Goal: Task Accomplishment & Management: Use online tool/utility

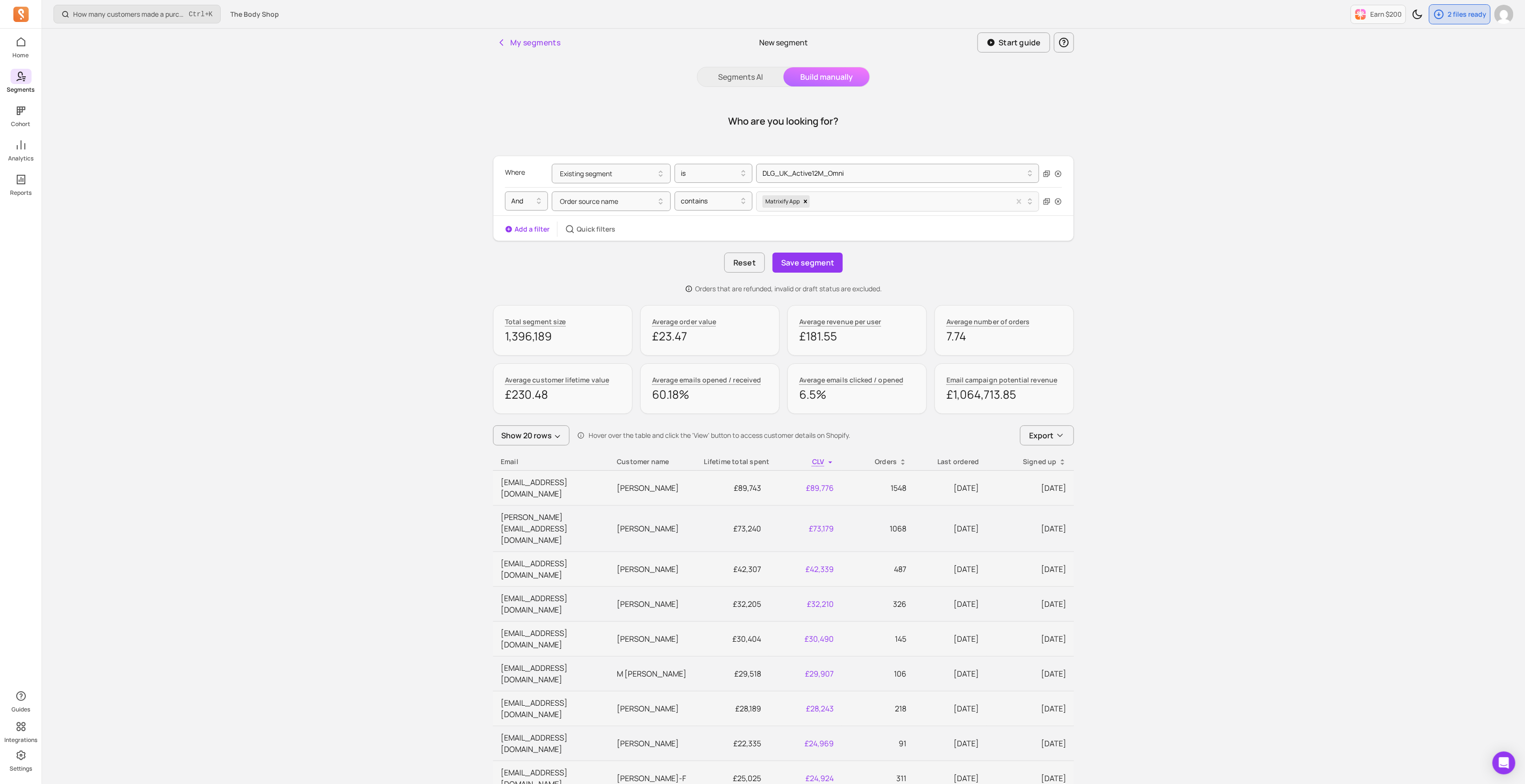
click at [20, 80] on icon at bounding box center [20, 76] width 11 height 11
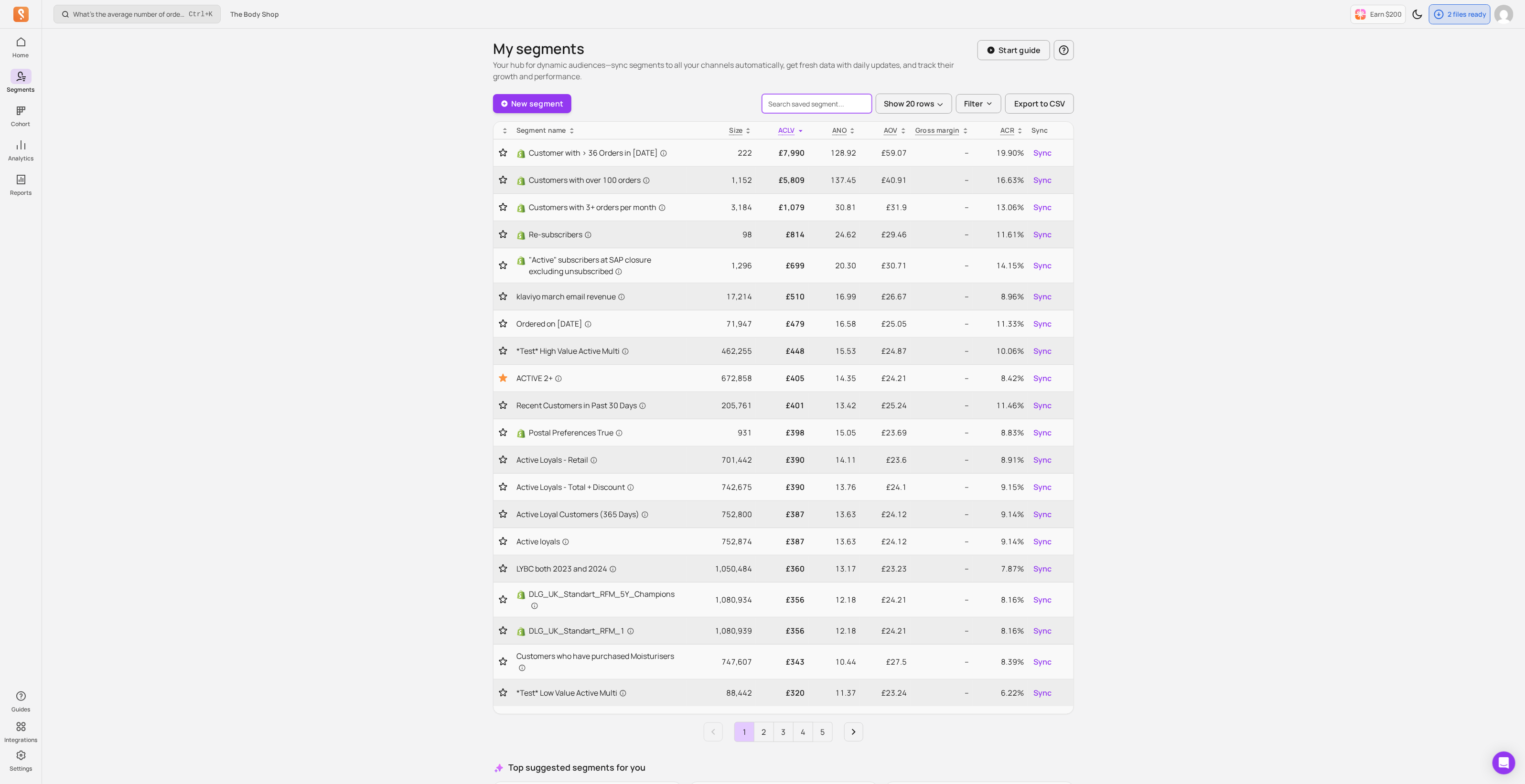
click at [829, 108] on input "search" at bounding box center [817, 104] width 110 height 19
type input "dlg_"
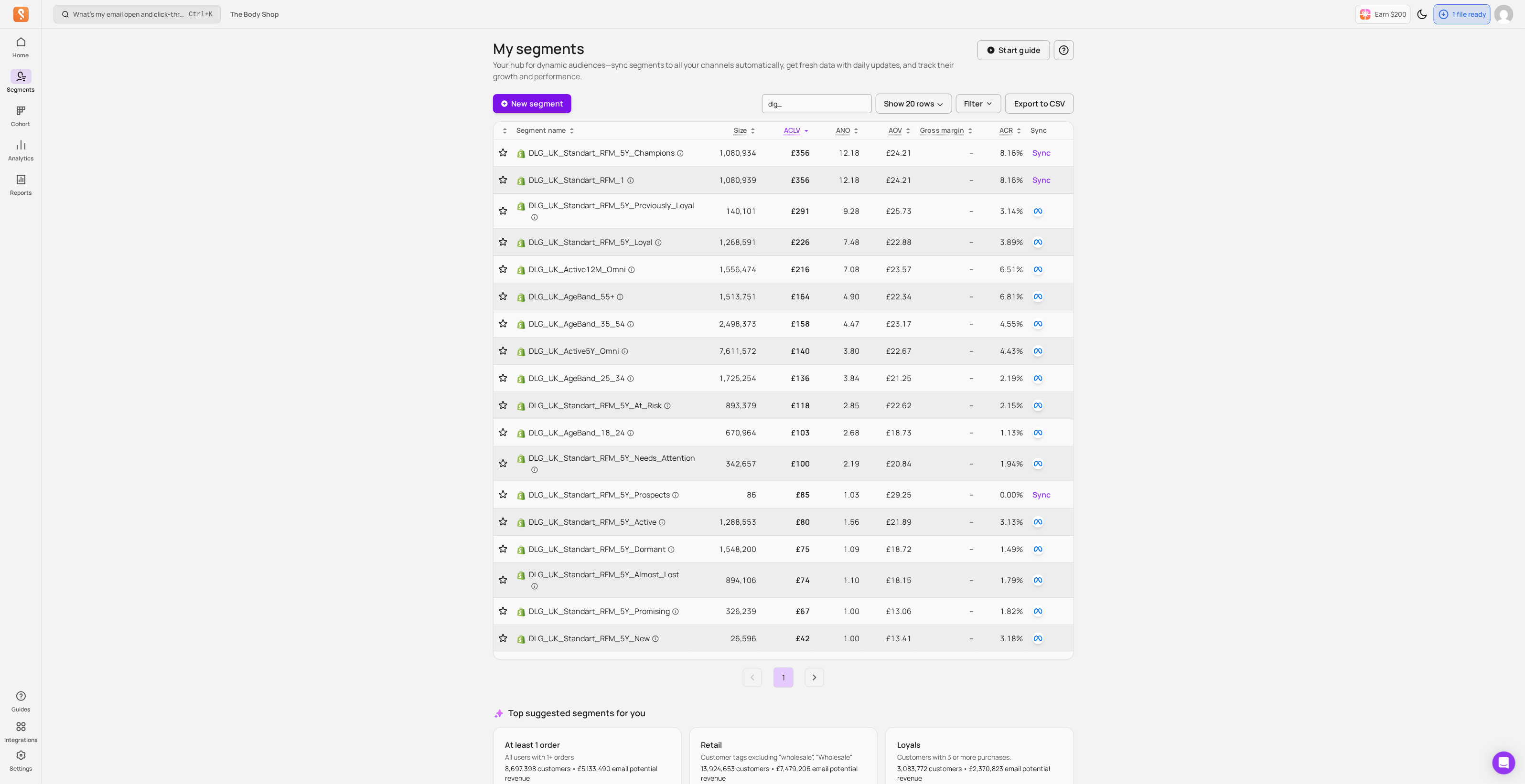
click at [536, 101] on link "New segment" at bounding box center [532, 104] width 78 height 19
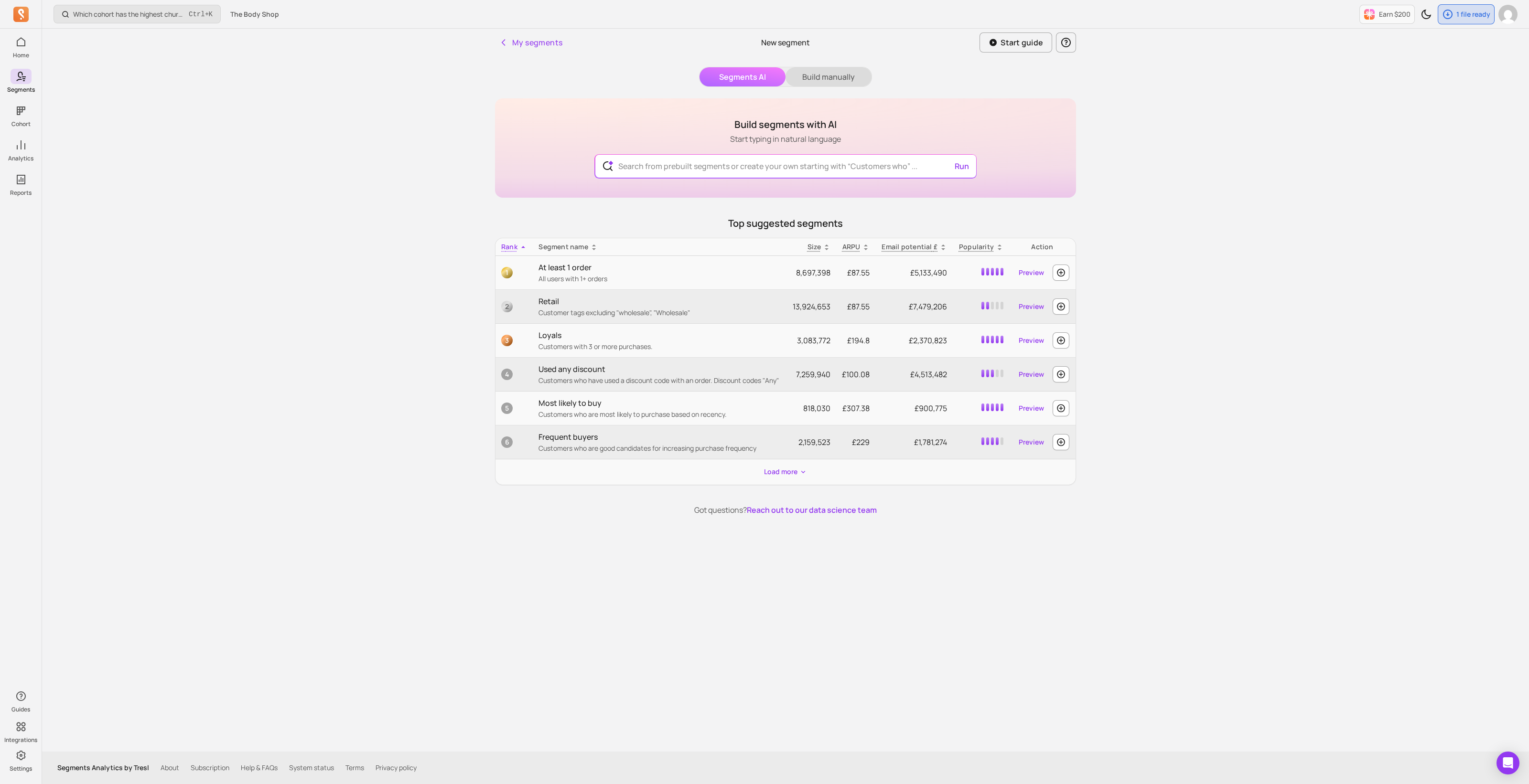
click at [813, 80] on button "Build manually" at bounding box center [828, 77] width 86 height 19
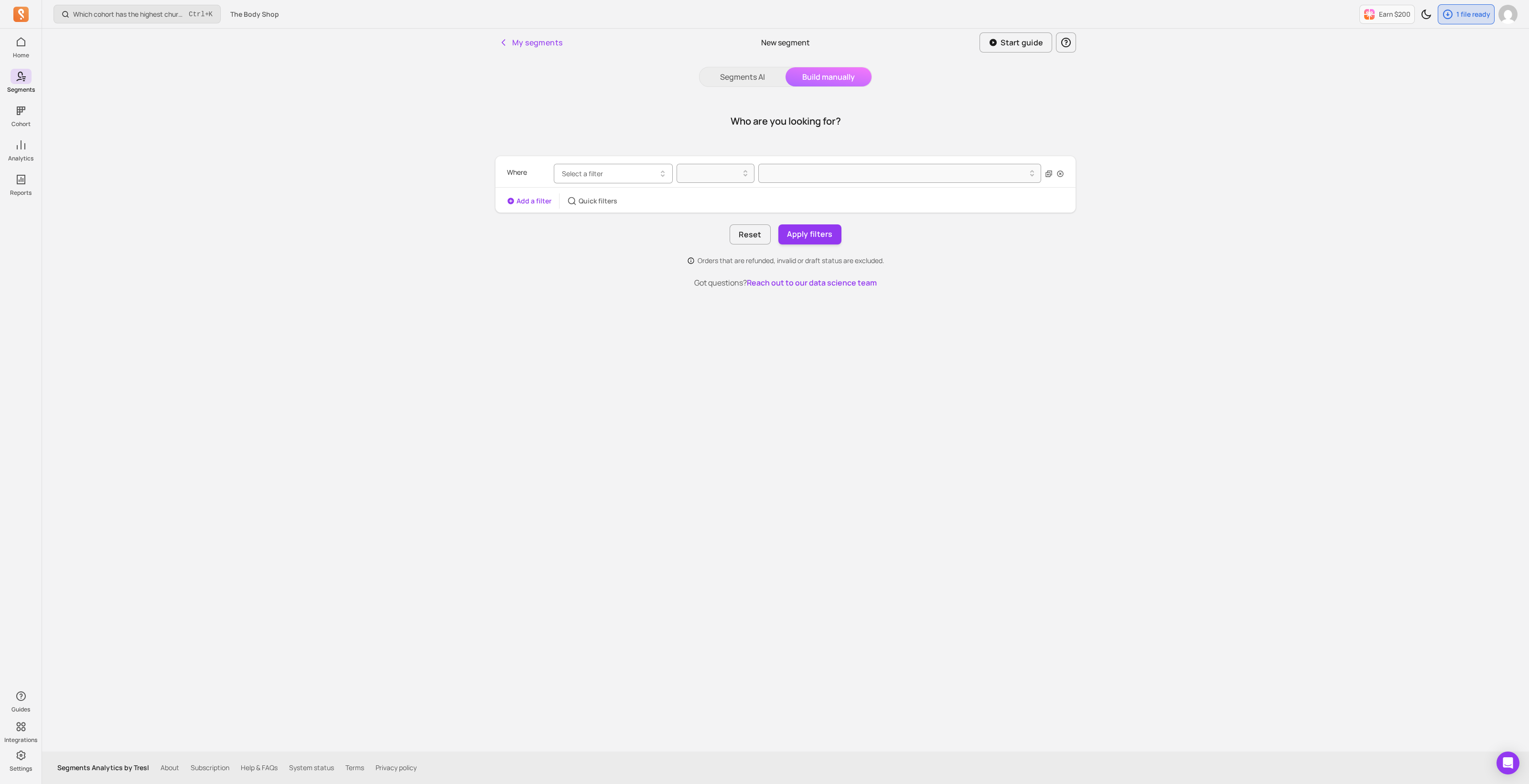
click at [632, 169] on button "Select a filter" at bounding box center [613, 174] width 119 height 19
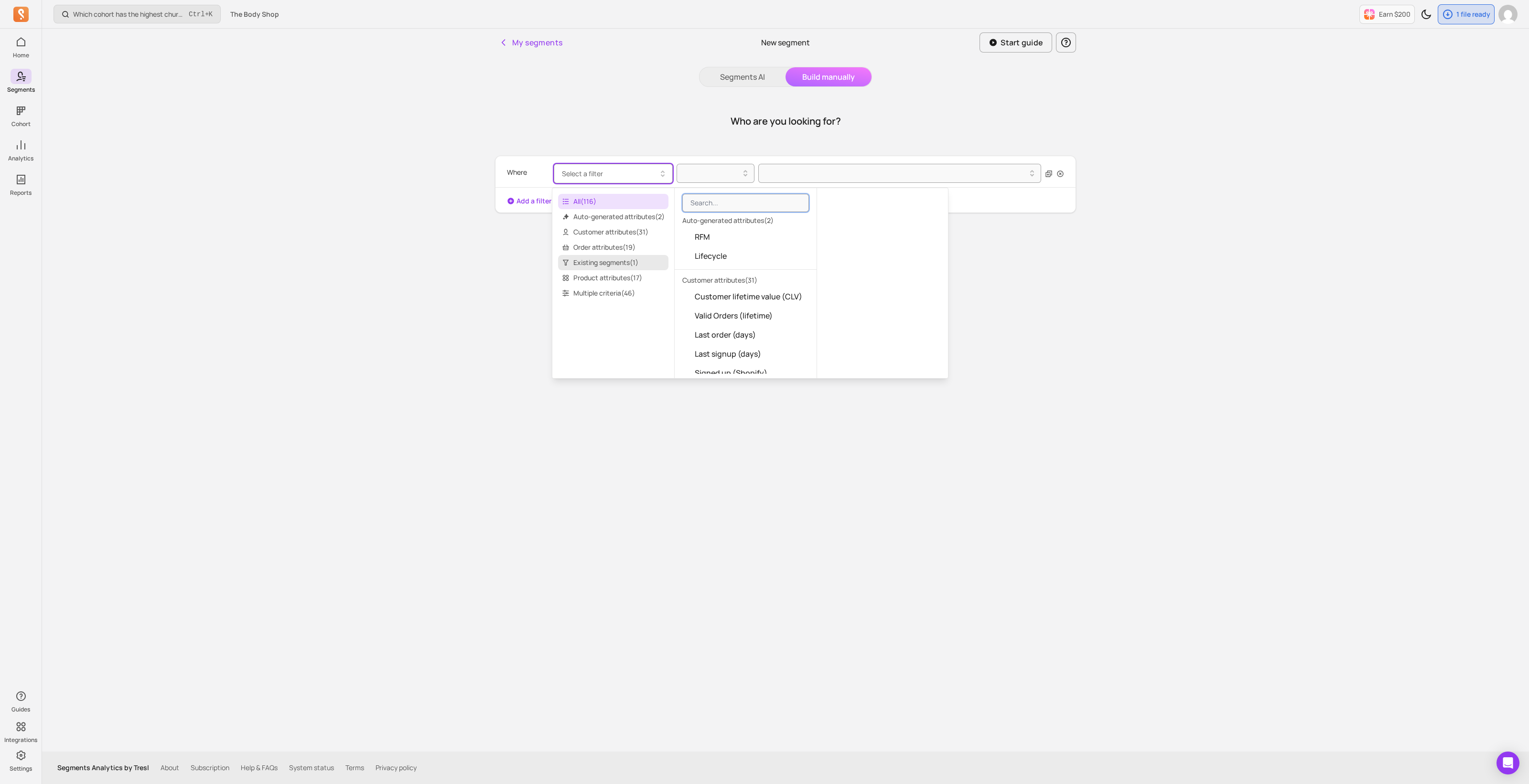
click at [629, 264] on span "Existing segments ( 1 )" at bounding box center [613, 262] width 110 height 15
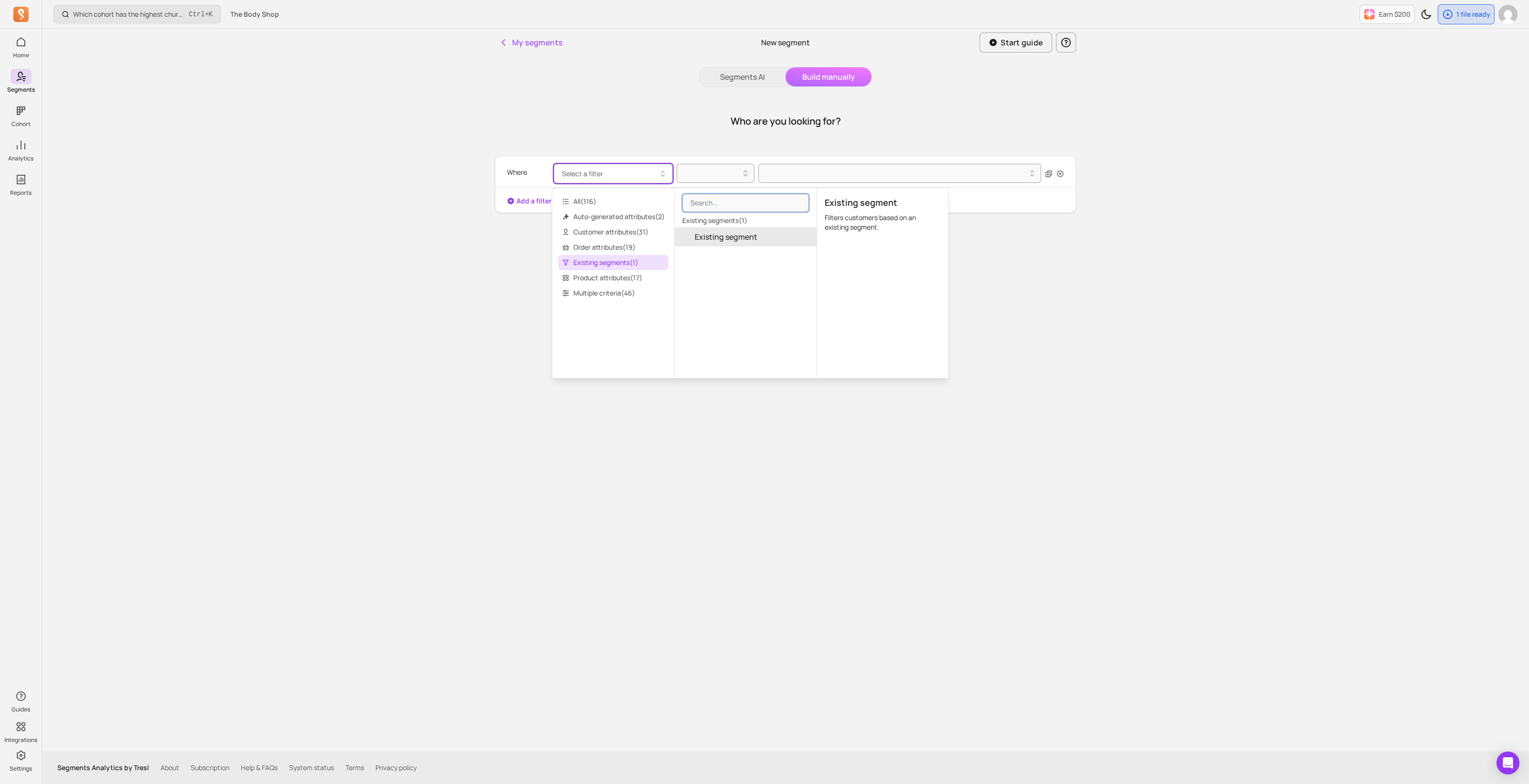
click at [755, 237] on span "Existing segment" at bounding box center [726, 237] width 63 height 11
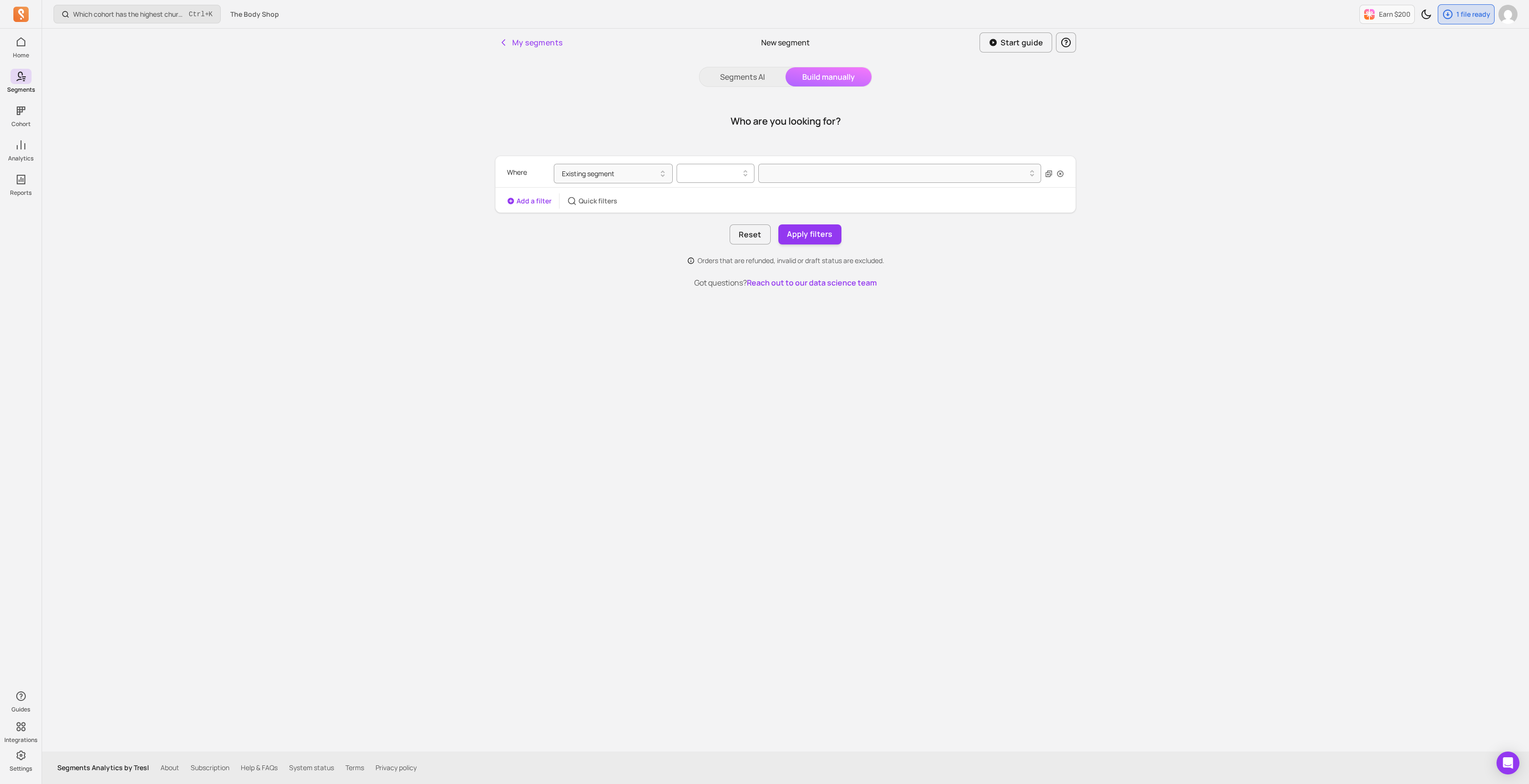
click at [686, 169] on div at bounding box center [712, 173] width 58 height 11
click at [700, 197] on div "is" at bounding box center [716, 198] width 77 height 17
click at [801, 176] on div at bounding box center [896, 173] width 263 height 11
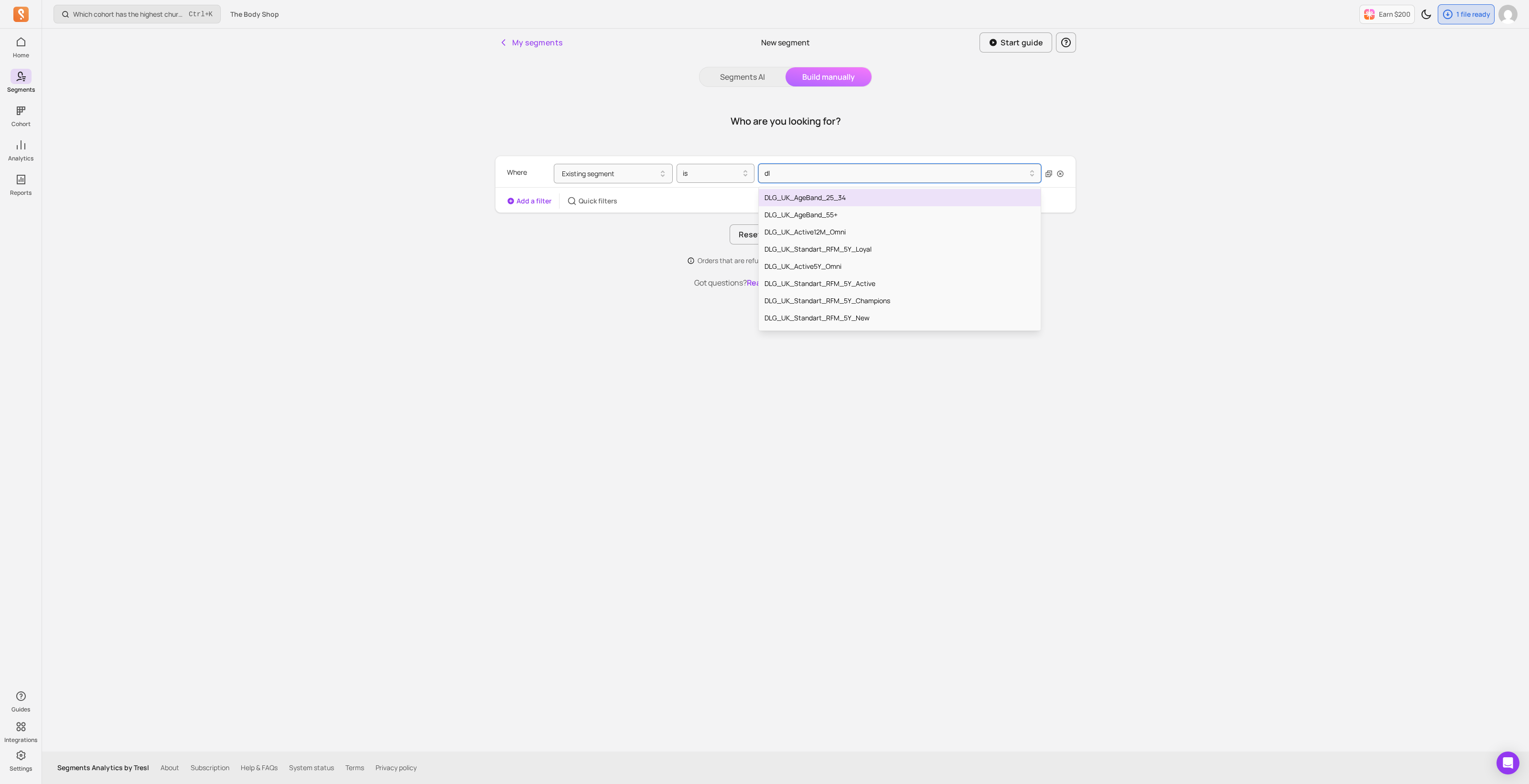
type input "dlg"
click at [846, 221] on div "DLG_UK_AgeBand_18_24" at bounding box center [900, 217] width 282 height 17
click at [517, 201] on button "Add a filter" at bounding box center [529, 201] width 45 height 10
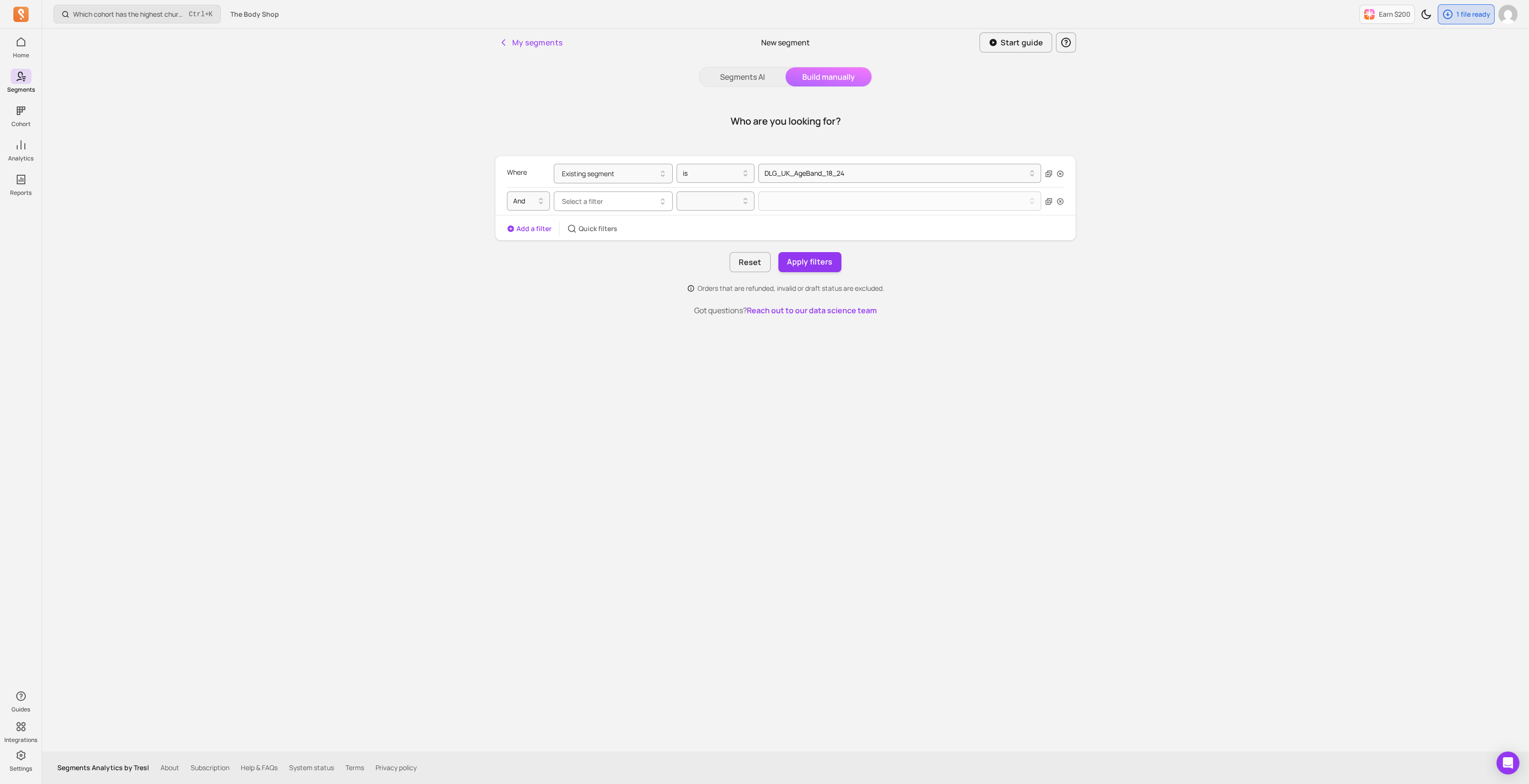
click at [614, 204] on button "Select a filter" at bounding box center [613, 201] width 119 height 19
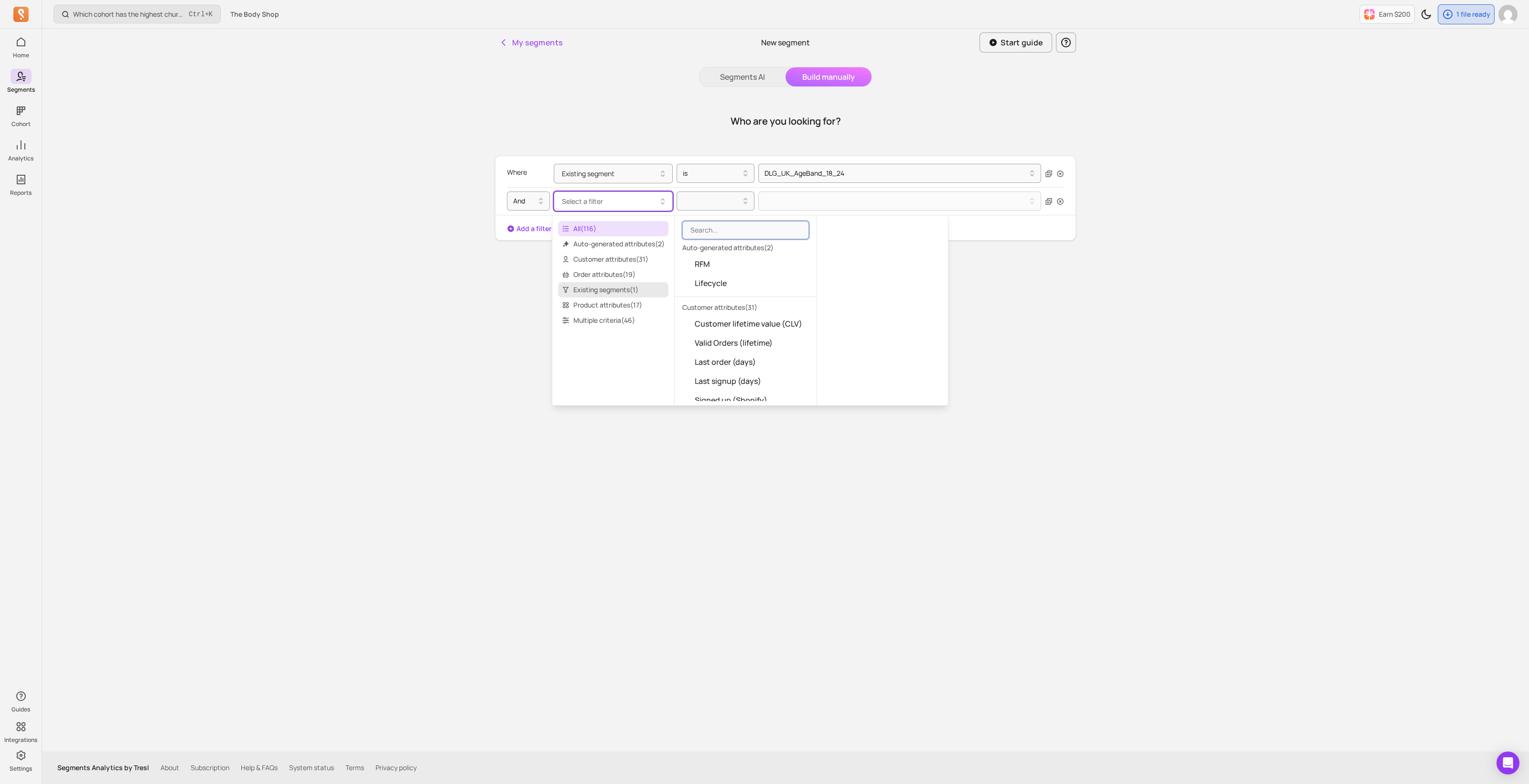
click at [611, 287] on span "Existing segments ( 1 )" at bounding box center [613, 289] width 110 height 15
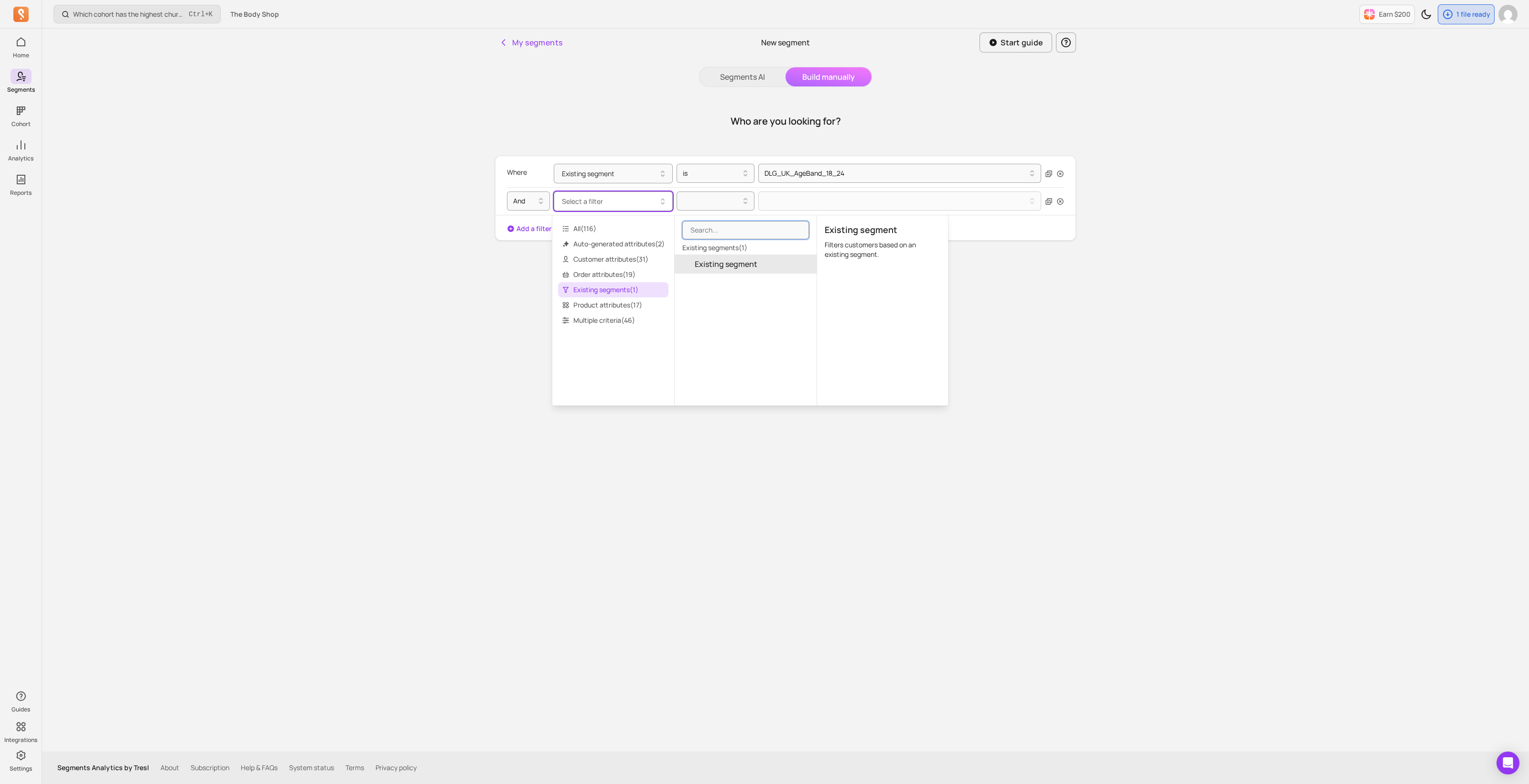
click at [737, 266] on span "Existing segment" at bounding box center [726, 264] width 63 height 11
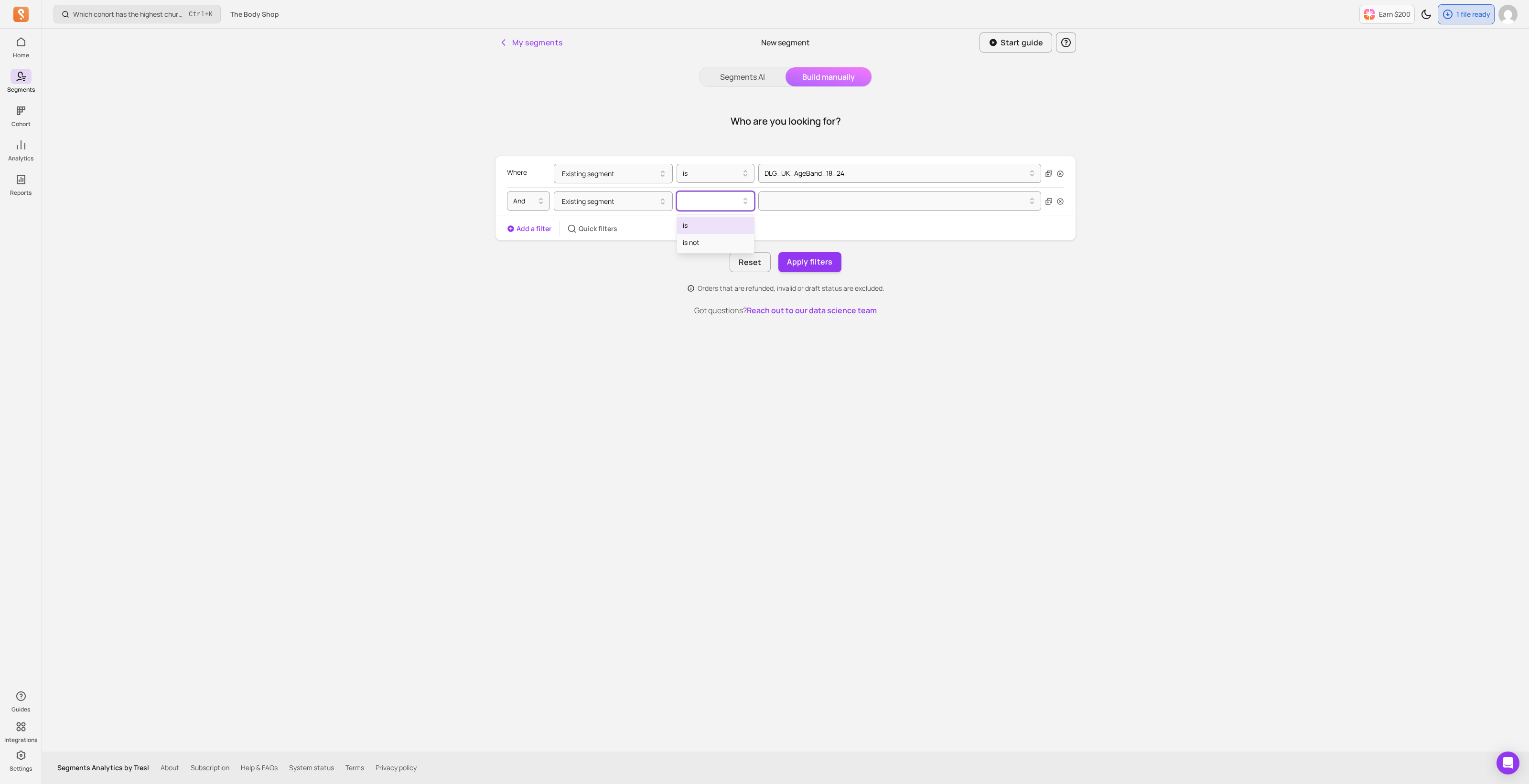
click at [722, 205] on div at bounding box center [712, 201] width 58 height 11
click at [722, 240] on div "is not" at bounding box center [716, 242] width 77 height 17
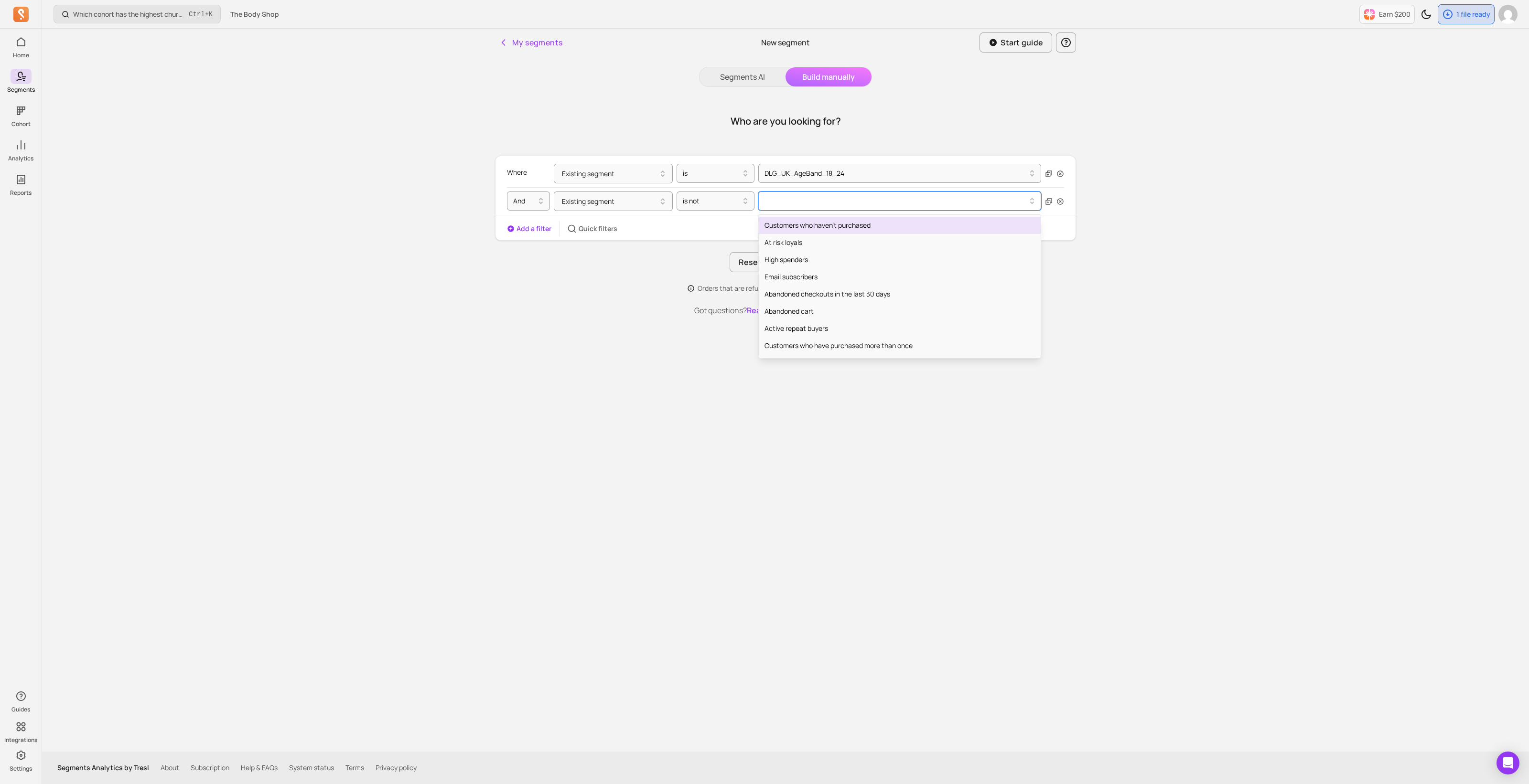
click at [814, 201] on div at bounding box center [896, 201] width 263 height 11
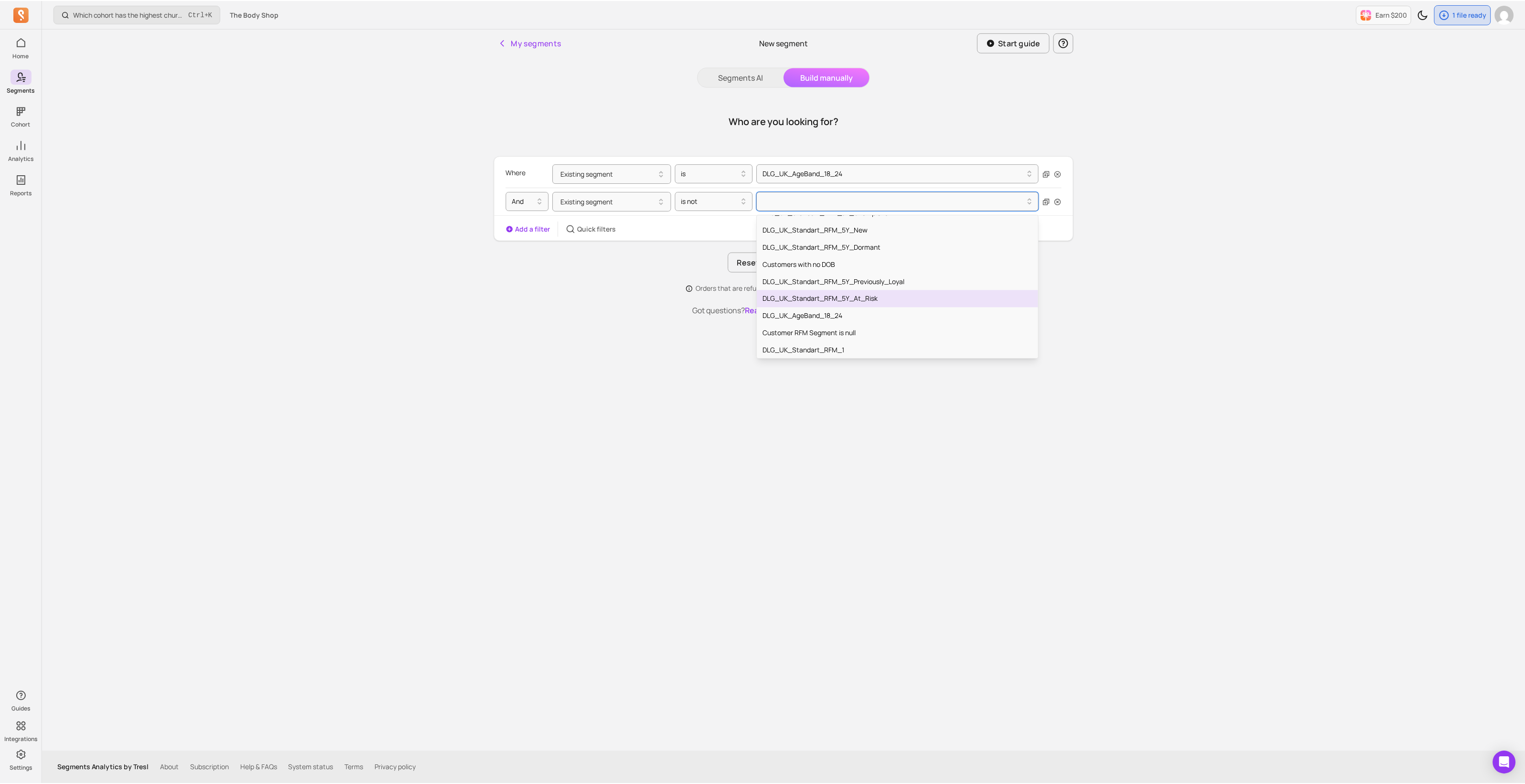
scroll to position [418, 0]
click at [899, 291] on div "DLG_UK_Standart_RFM_5Y_New" at bounding box center [900, 289] width 282 height 17
click at [815, 266] on button "Apply filters" at bounding box center [810, 262] width 63 height 20
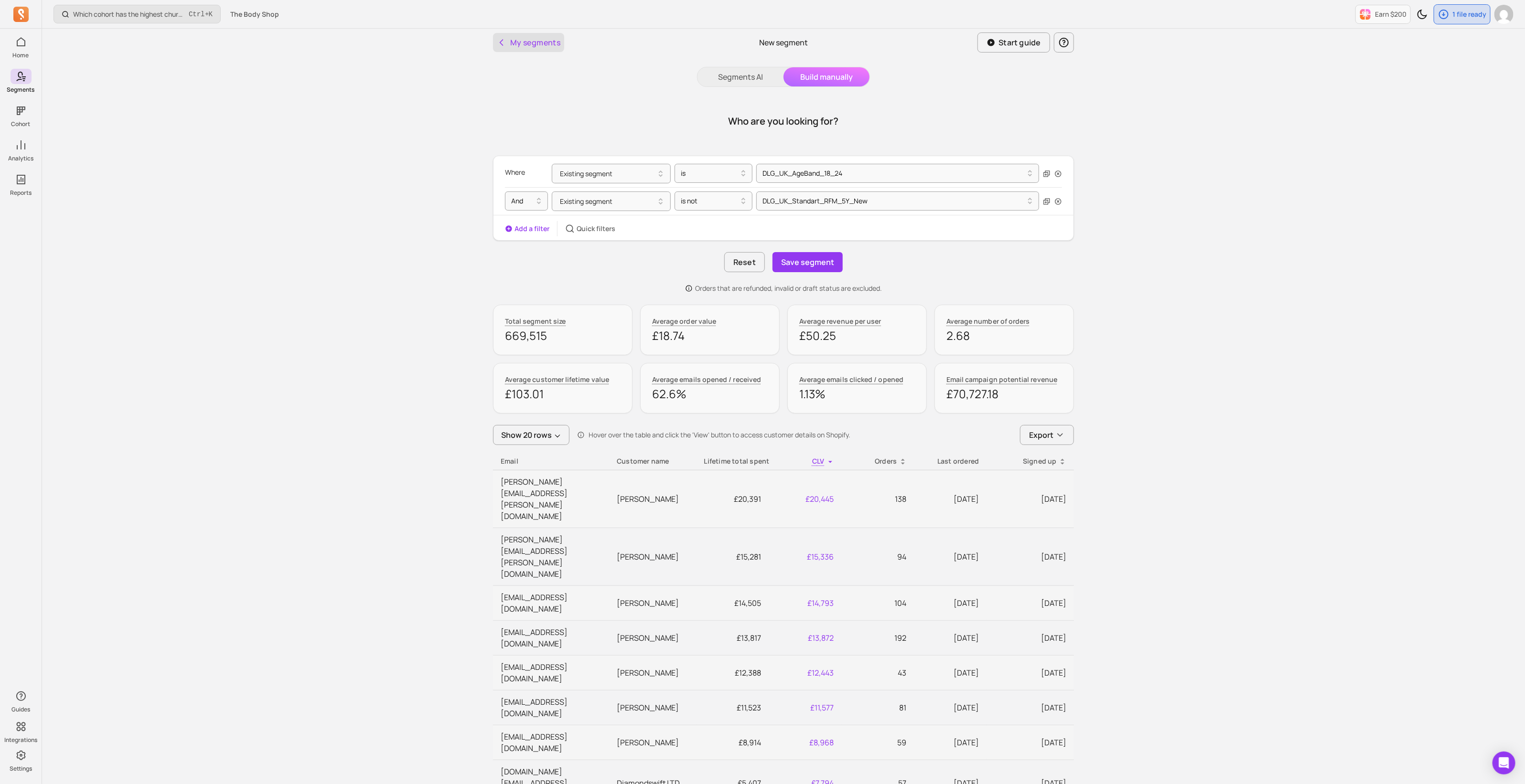
click at [498, 36] on button "My segments" at bounding box center [529, 43] width 71 height 19
